Goal: Task Accomplishment & Management: Understand process/instructions

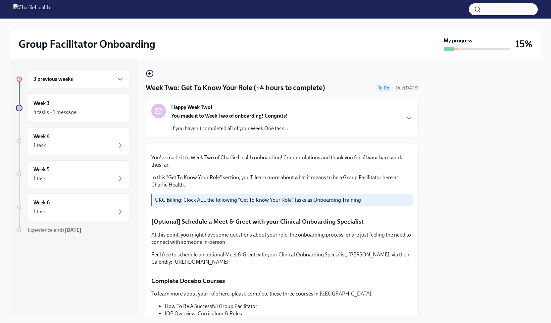
scroll to position [341, 0]
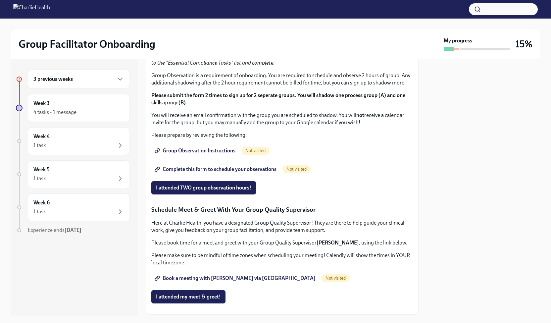
click at [211, 24] on span "I completed these three Docebo courses!" at bounding box center [202, 20] width 93 height 7
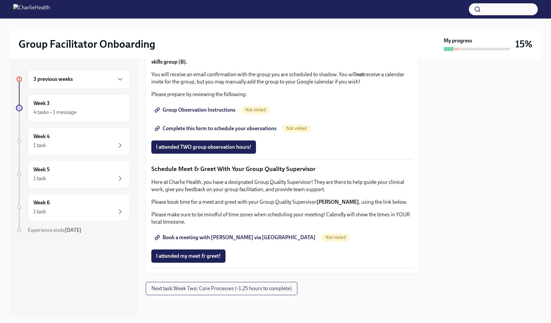
scroll to position [579, 0]
click at [222, 110] on span "Group Observation Instructions" at bounding box center [195, 110] width 79 height 7
click at [261, 132] on span "Complete this form to schedule your observations" at bounding box center [216, 128] width 120 height 7
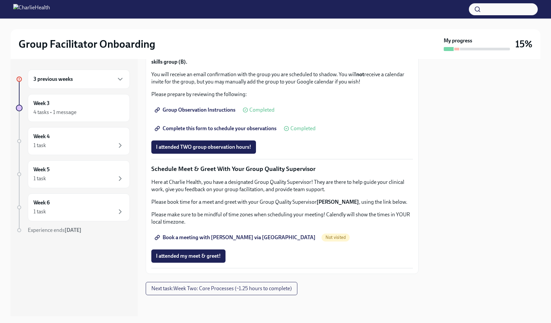
click at [239, 235] on span "Book a meeting with [PERSON_NAME] via [GEOGRAPHIC_DATA]" at bounding box center [235, 237] width 159 height 7
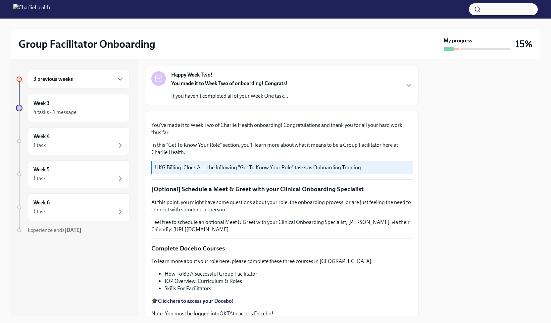
scroll to position [0, 0]
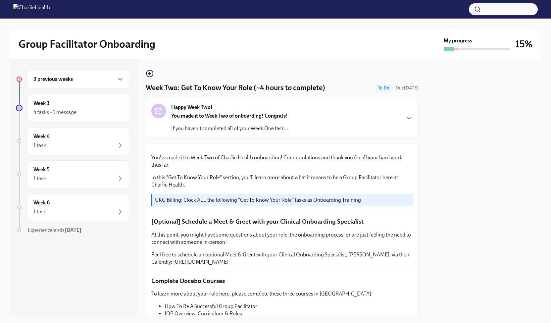
click at [495, 48] on div at bounding box center [485, 49] width 50 height 3
click at [78, 74] on div "3 previous weeks" at bounding box center [79, 78] width 102 height 19
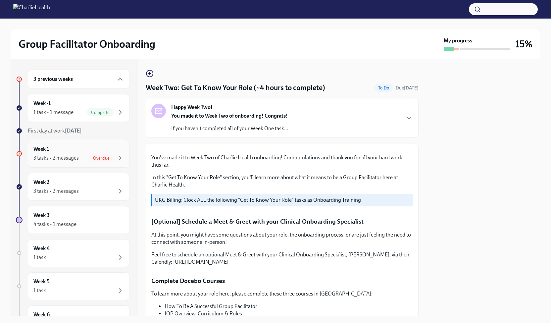
click at [109, 149] on div "Week 1 3 tasks • 2 messages Overdue" at bounding box center [78, 153] width 91 height 17
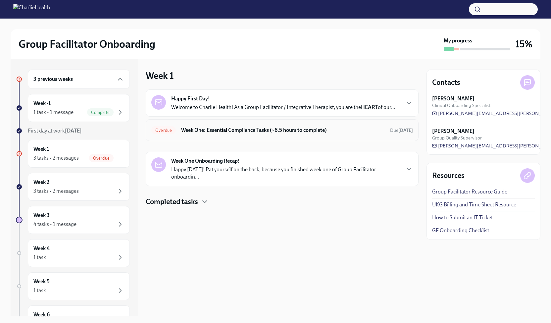
click at [325, 129] on h6 "Week One: Essential Compliance Tasks (~6.5 hours to complete)" at bounding box center [282, 129] width 203 height 7
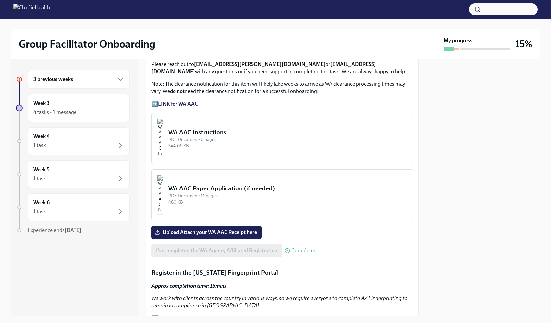
scroll to position [510, 0]
click at [244, 235] on span "Upload Attach your WA AAC Receipt here" at bounding box center [206, 231] width 101 height 7
click at [0, 0] on input "Upload Attach your WA AAC Receipt here" at bounding box center [0, 0] width 0 height 0
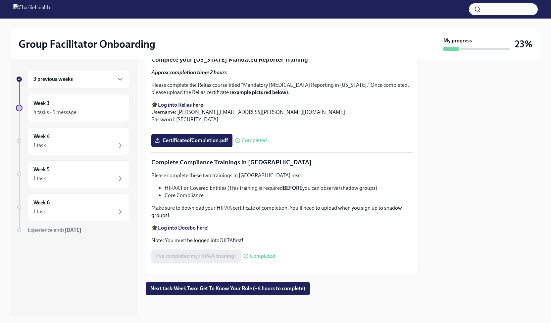
scroll to position [1529, 0]
click at [220, 290] on span "Next task : Week Two: Get To Know Your Role (~4 hours to complete)" at bounding box center [227, 288] width 155 height 7
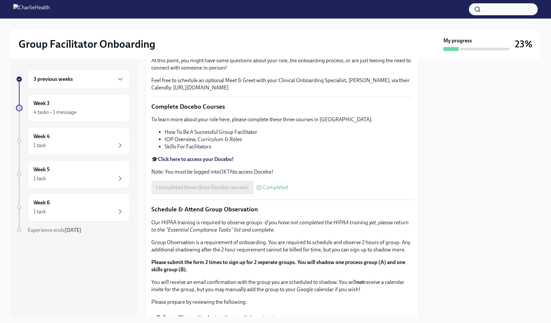
scroll to position [175, 0]
click at [121, 78] on icon "button" at bounding box center [120, 79] width 4 height 2
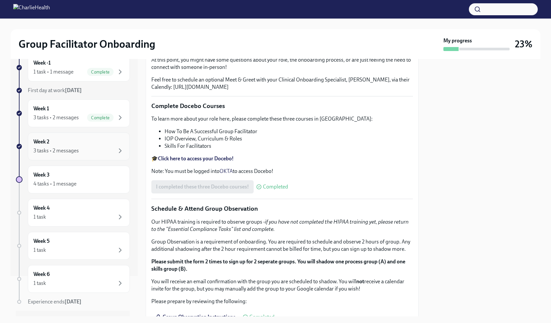
scroll to position [42, 0]
click at [83, 154] on div "Week 2 3 tasks • 2 messages" at bounding box center [79, 145] width 102 height 28
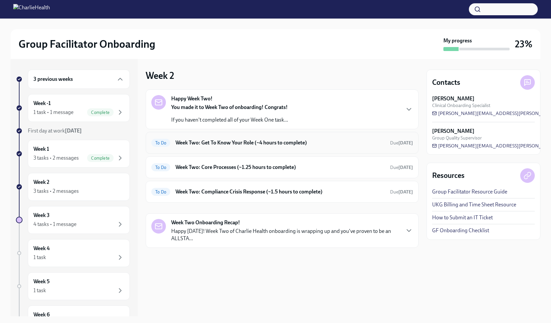
click at [279, 143] on h6 "Week Two: Get To Know Your Role (~4 hours to complete)" at bounding box center [279, 142] width 209 height 7
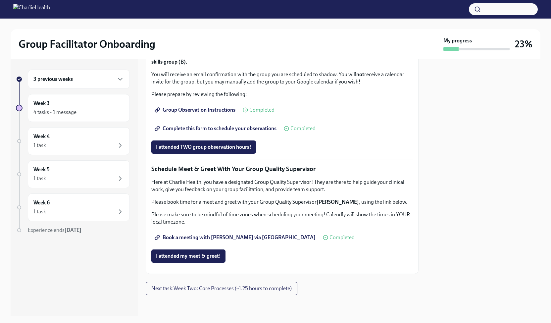
scroll to position [580, 0]
click at [76, 113] on div "4 tasks • 1 message" at bounding box center [78, 112] width 91 height 8
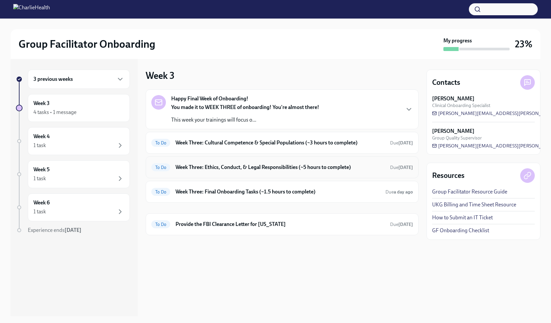
click at [271, 166] on h6 "Week Three: Ethics, Conduct, & Legal Responsibilities (~5 hours to complete)" at bounding box center [279, 166] width 209 height 7
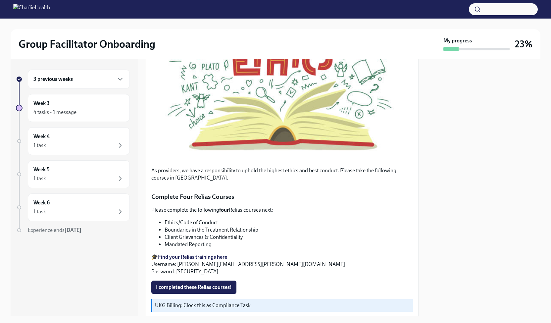
scroll to position [182, 0]
